Goal: Find specific page/section: Find specific page/section

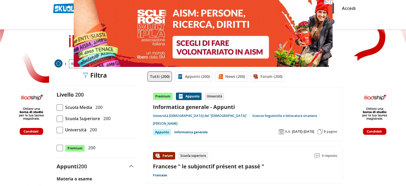
click at [361, 19] on header "un ex allunna Trova un tutor esperto su questo argomento Chiedi Tutor AI PCTO" at bounding box center [203, 14] width 406 height 29
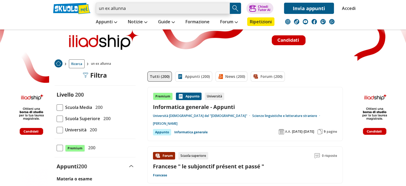
drag, startPoint x: 138, startPoint y: 9, endPoint x: 92, endPoint y: 11, distance: 45.2
click at [92, 11] on div "un ex allunna Trova un tutor esperto su questo argomento Chiedi Tutor AI Accedi" at bounding box center [203, 7] width 308 height 14
click at [124, 10] on input "search" at bounding box center [163, 8] width 134 height 11
type input "la lettera di una studentessa"
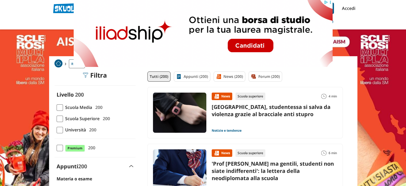
click at [266, 169] on link "'Prof siate giusti ma gentili, studenti non siate indifferenti': la lettera del…" at bounding box center [273, 171] width 122 height 22
